Goal: Task Accomplishment & Management: Complete application form

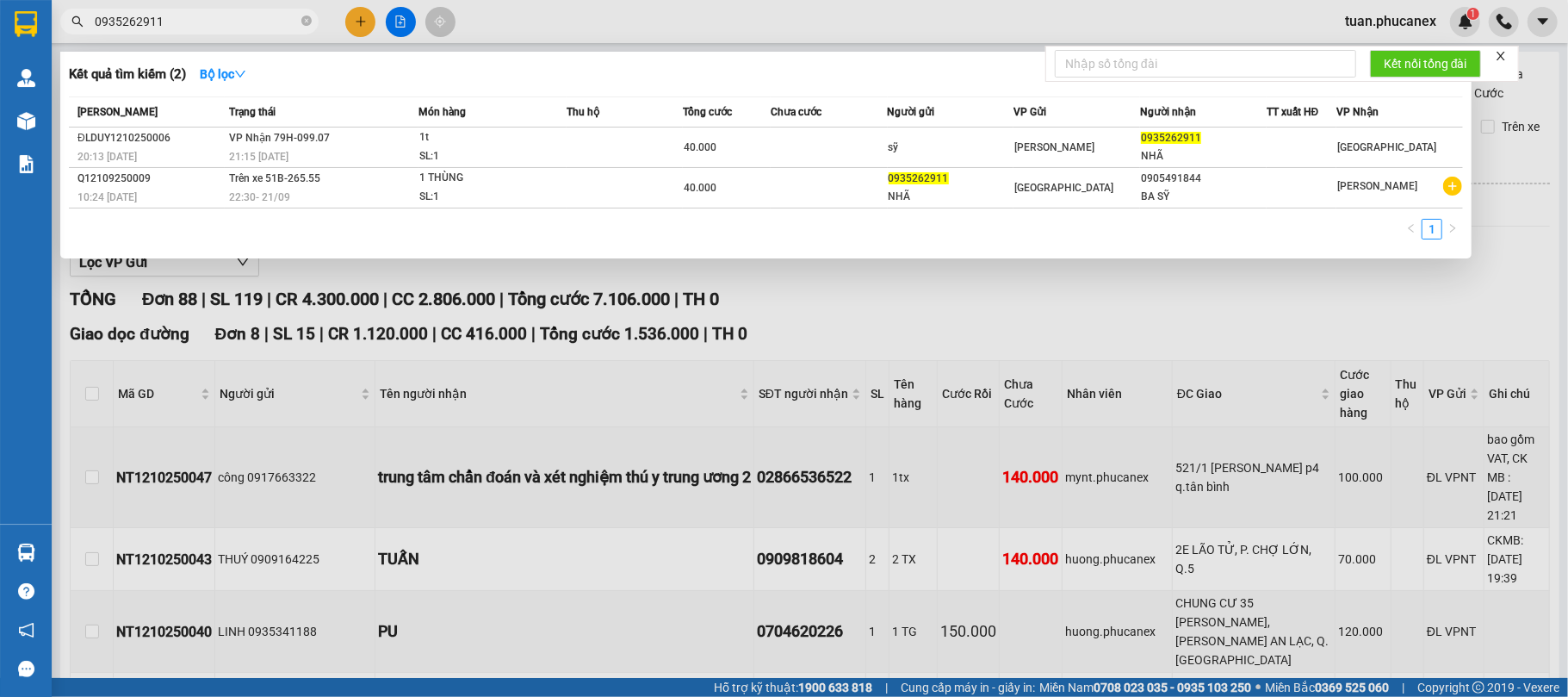
scroll to position [115, 0]
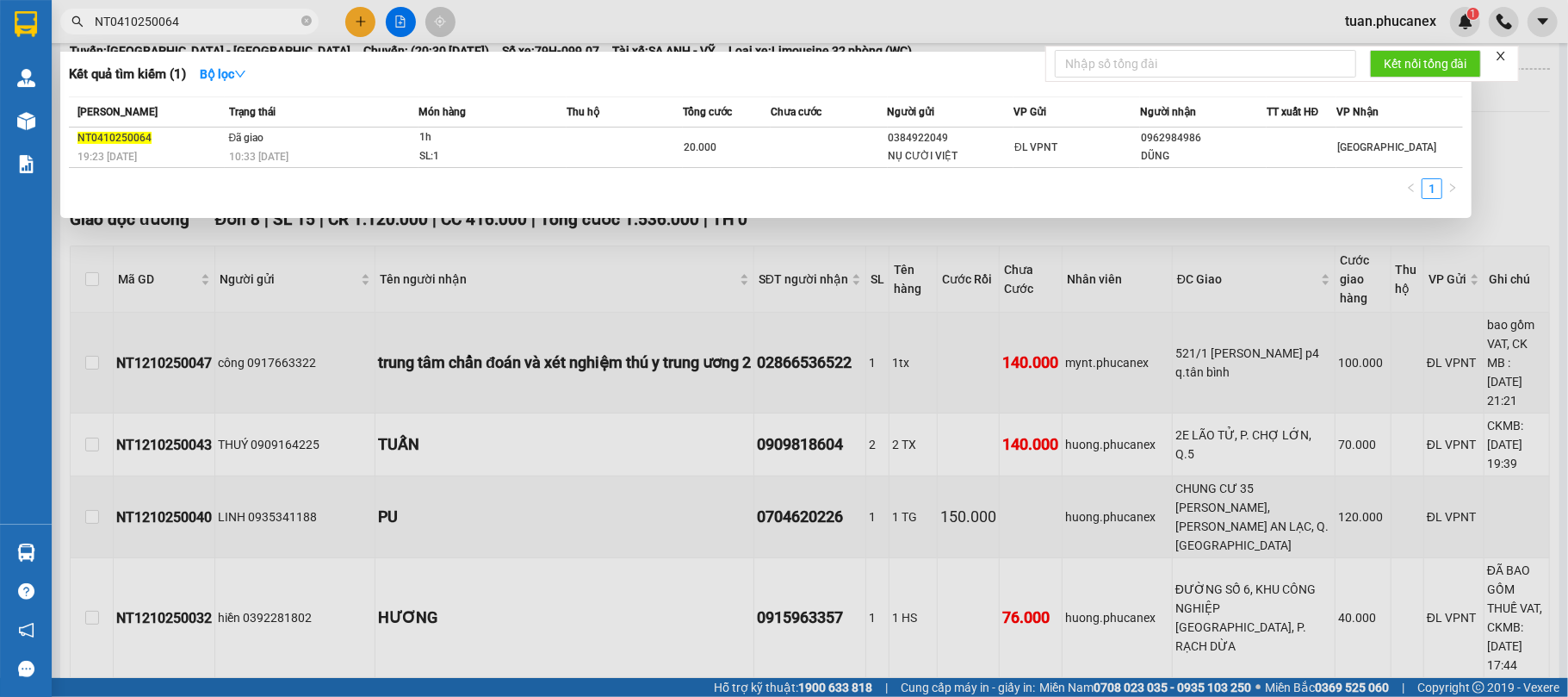
click at [201, 29] on input "NT0410250064" at bounding box center [196, 21] width 203 height 19
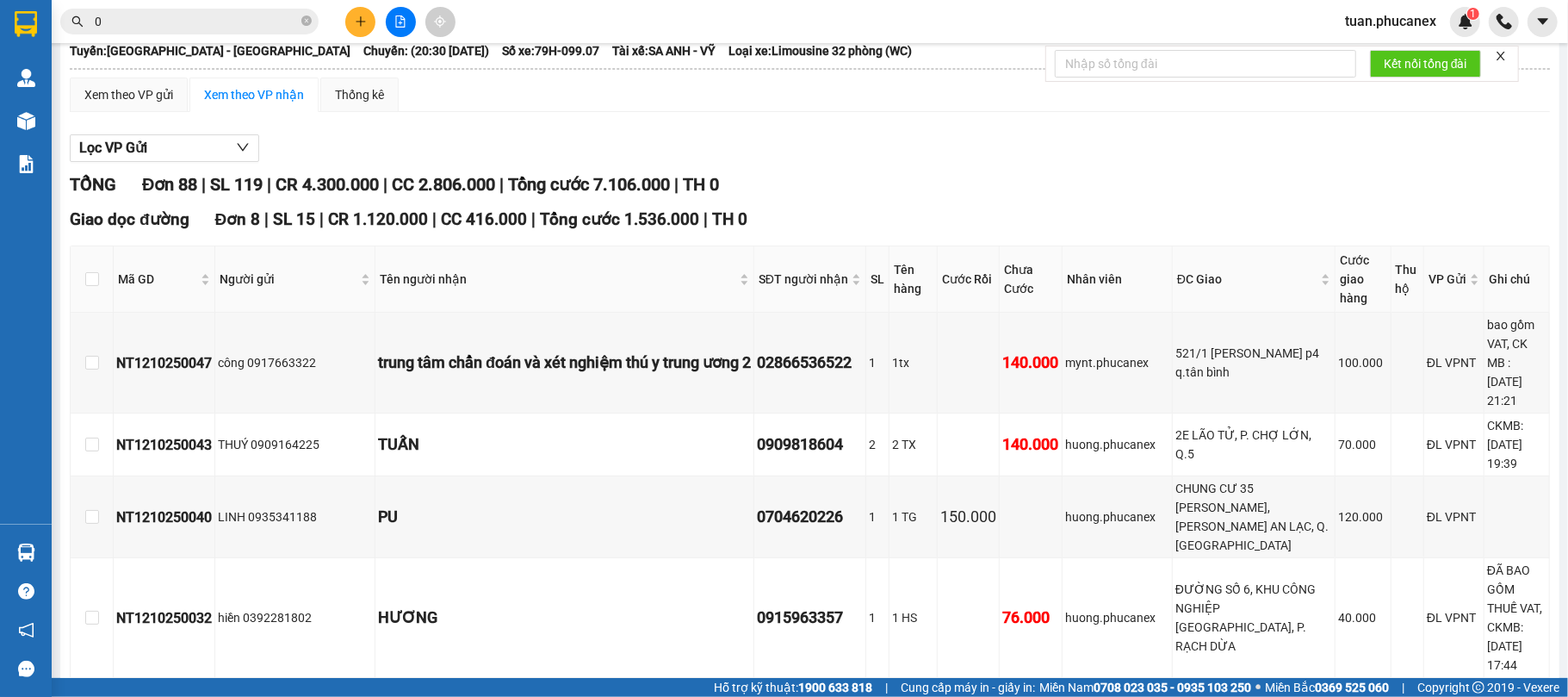
paste input "944858807"
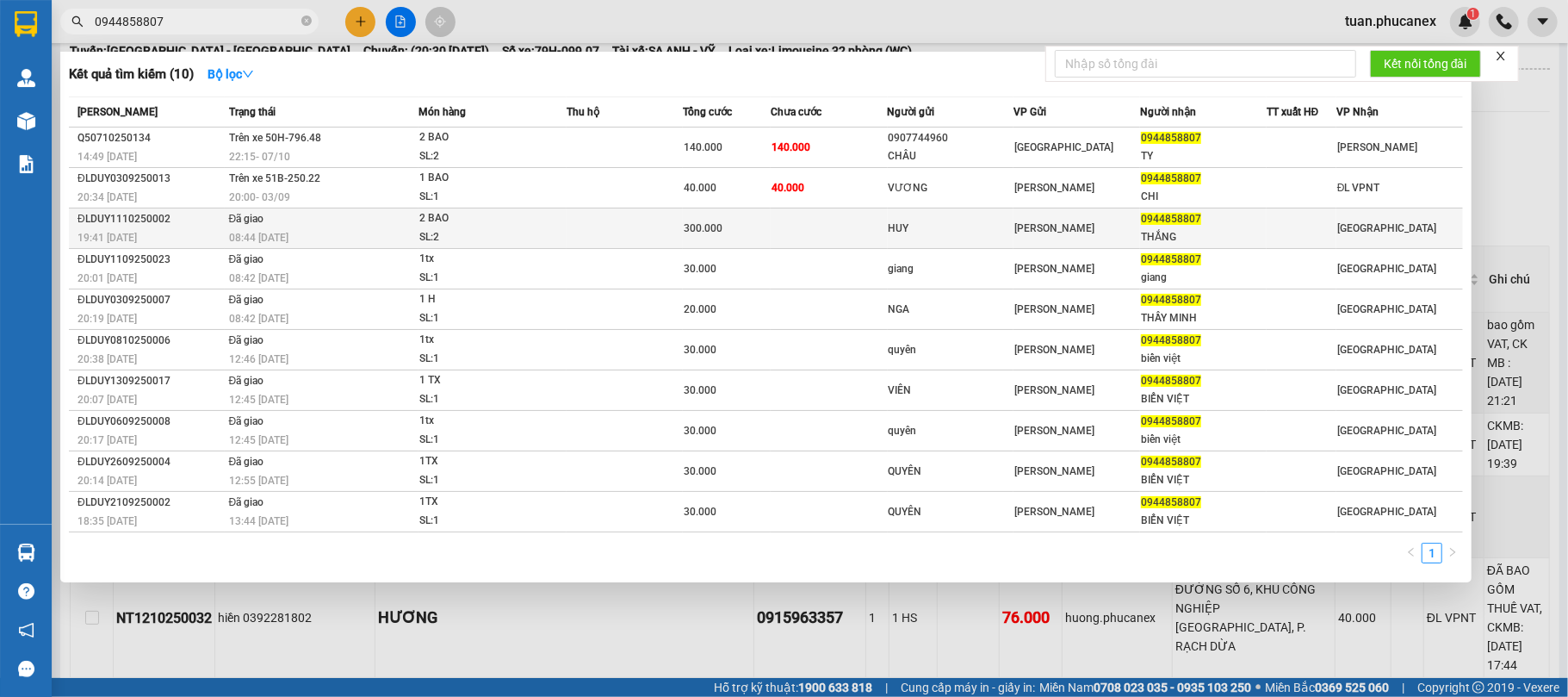
type input "0944858807"
click at [201, 231] on div "19:41 [DATE]" at bounding box center [151, 238] width 147 height 19
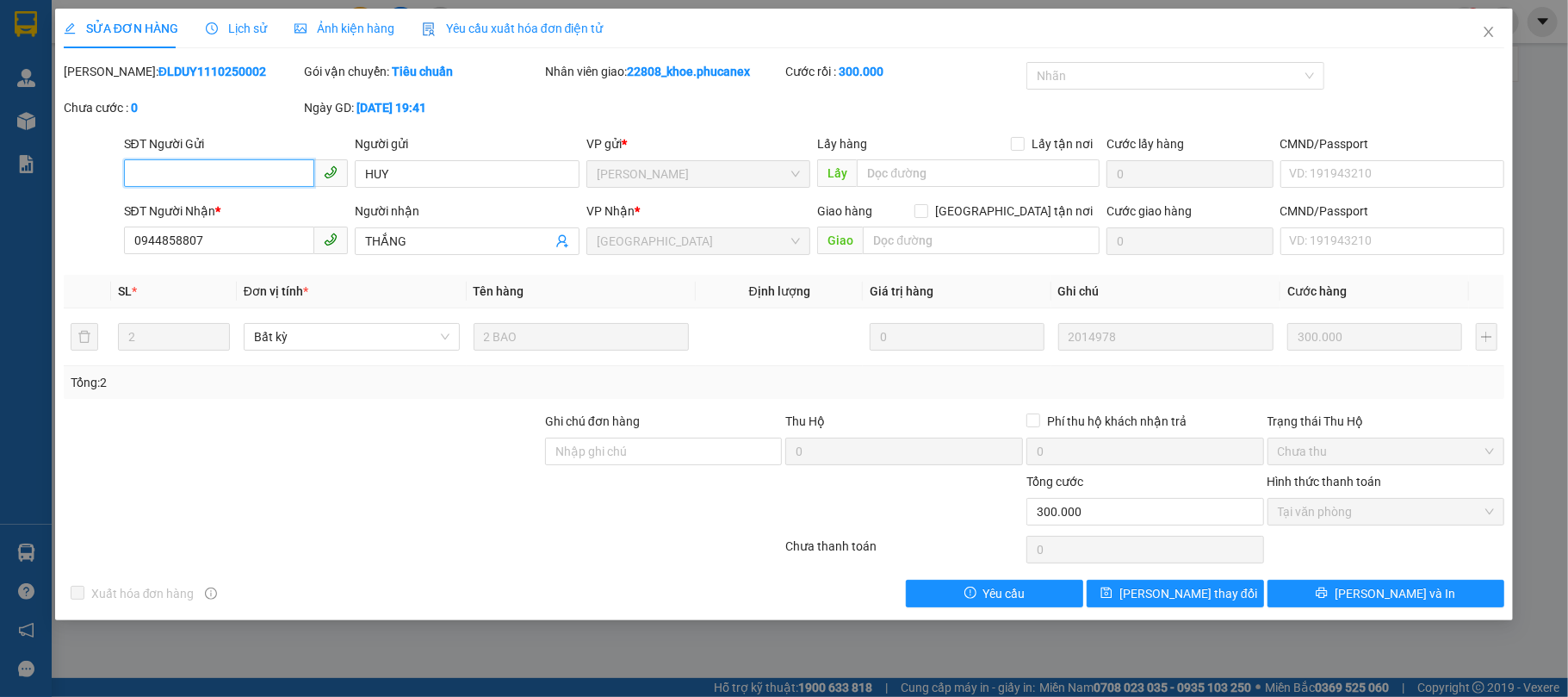
type input "HUY"
type input "0944858807"
type input "THẮNG"
type input "0"
type input "300.000"
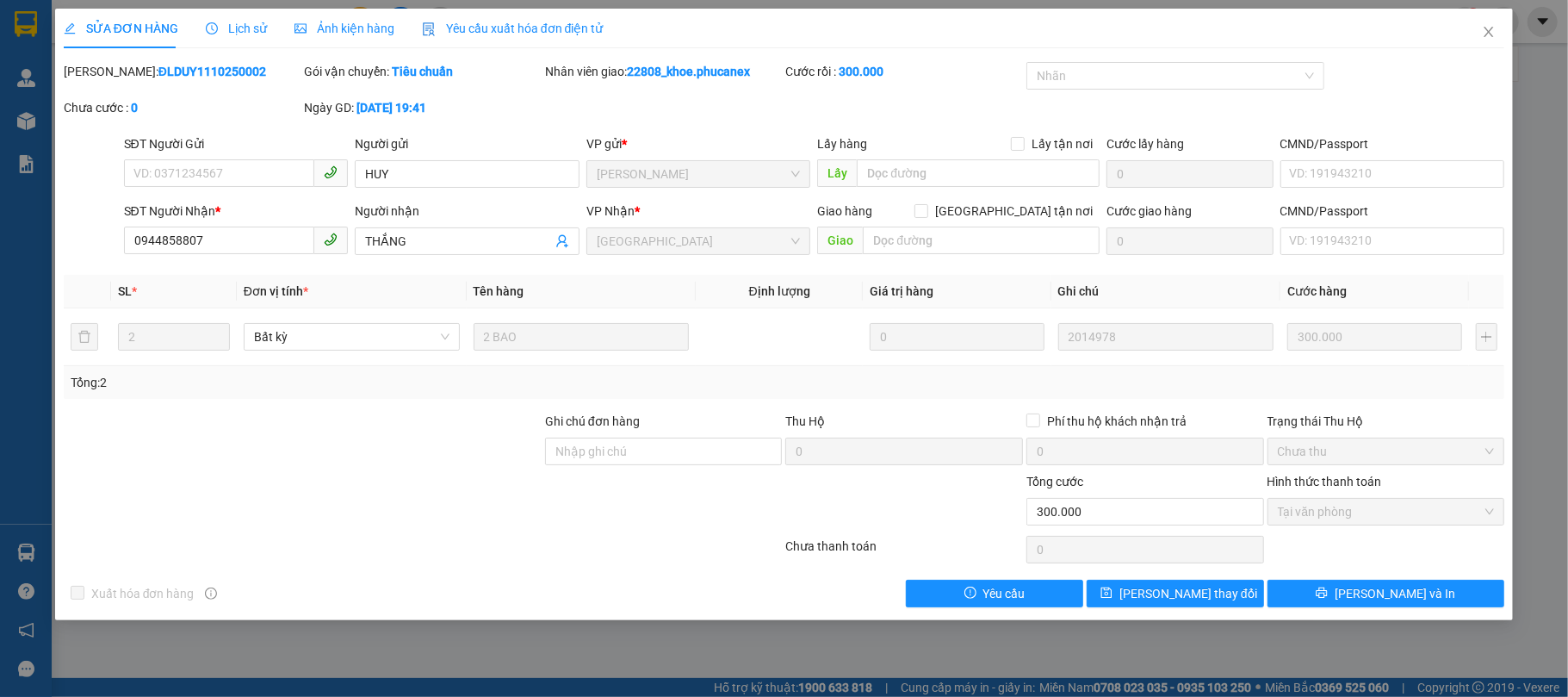
click at [234, 29] on span "Lịch sử" at bounding box center [236, 28] width 61 height 14
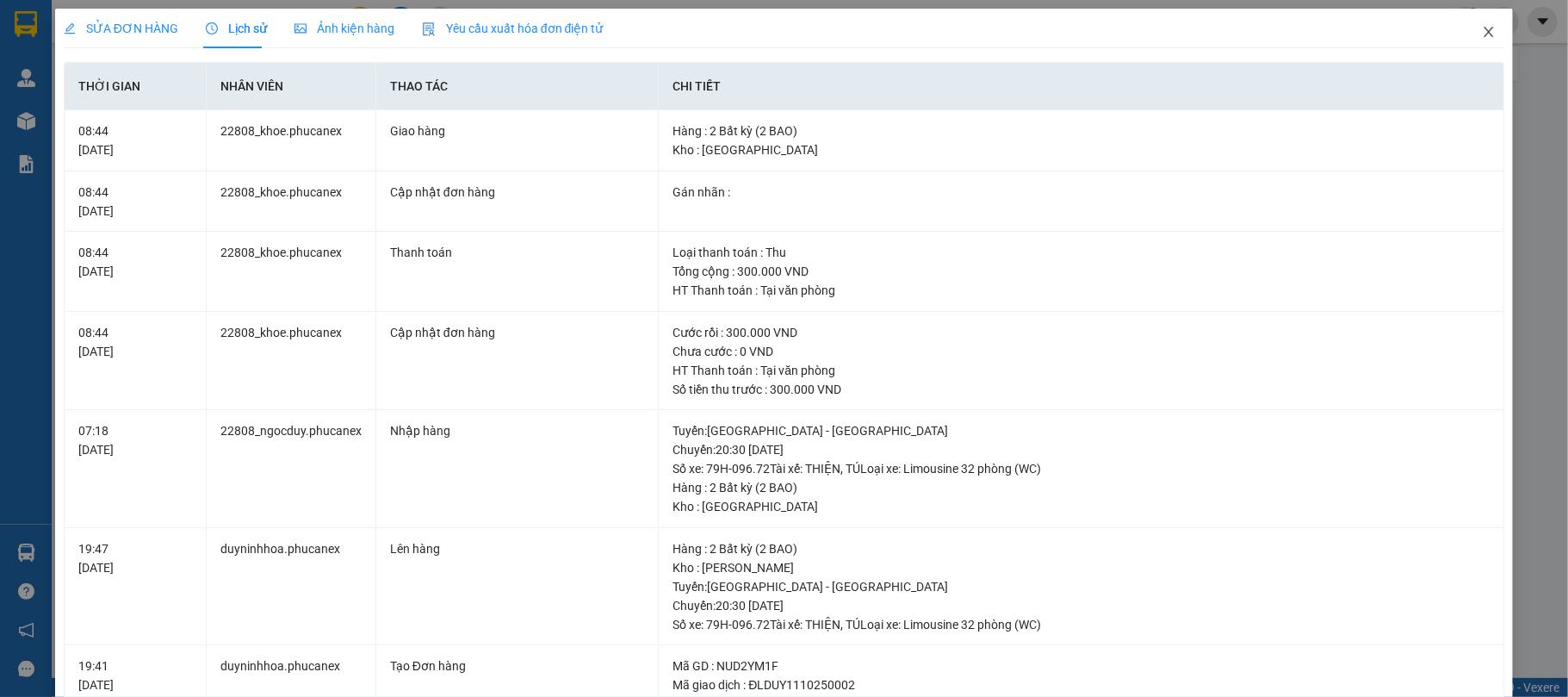
click at [1479, 42] on span "Close" at bounding box center [1489, 33] width 49 height 49
